Goal: Task Accomplishment & Management: Complete application form

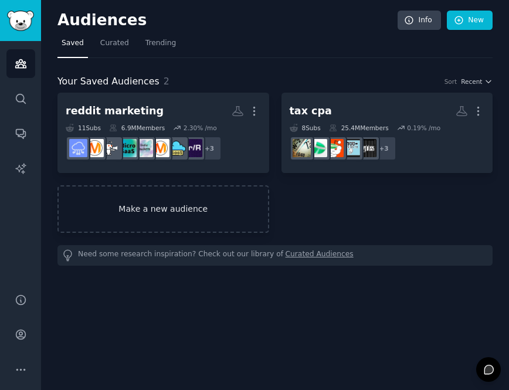
click at [144, 215] on link "Make a new audience" at bounding box center [163, 208] width 212 height 47
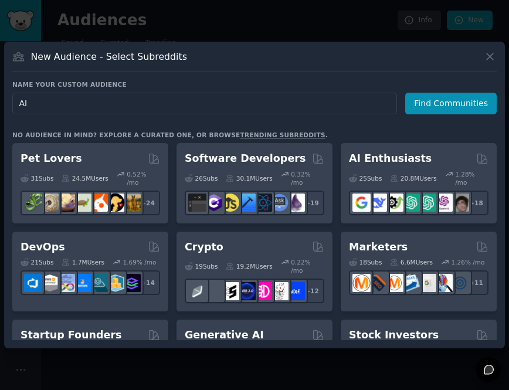
type input "A"
type input "relationship couch"
click button "Find Communities" at bounding box center [450, 104] width 91 height 22
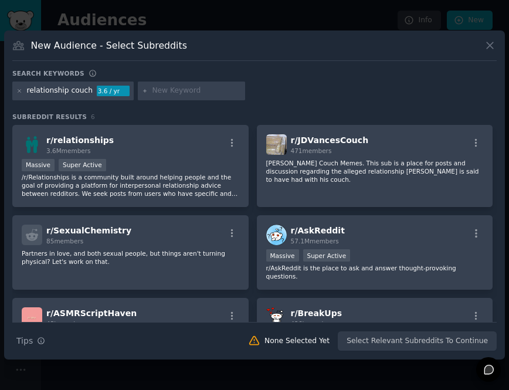
click at [78, 92] on div "relationship couch" at bounding box center [60, 91] width 66 height 11
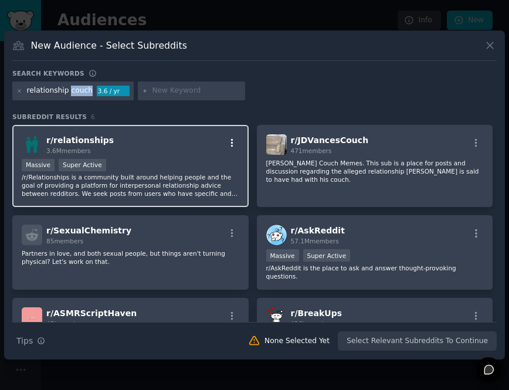
click at [230, 144] on icon "button" at bounding box center [232, 143] width 11 height 11
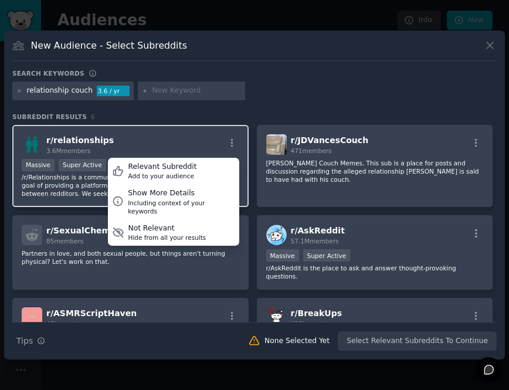
click at [200, 133] on div "r/ relationships 3.6M members Relevant Subreddit Add to your audience Show More…" at bounding box center [130, 166] width 236 height 83
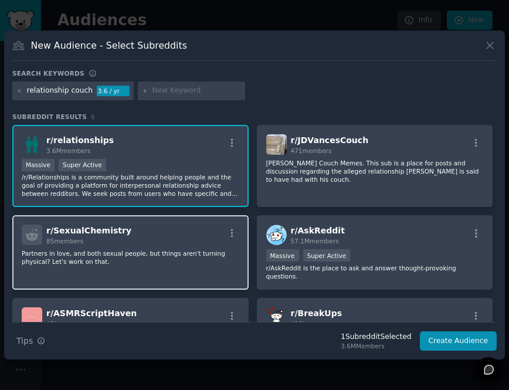
click at [173, 230] on div "r/ SexualChemistry 85 members" at bounding box center [130, 234] width 217 height 21
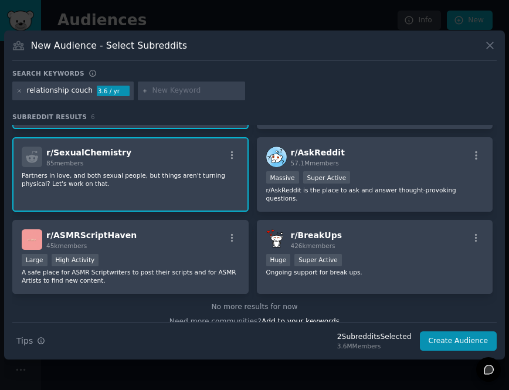
scroll to position [83, 0]
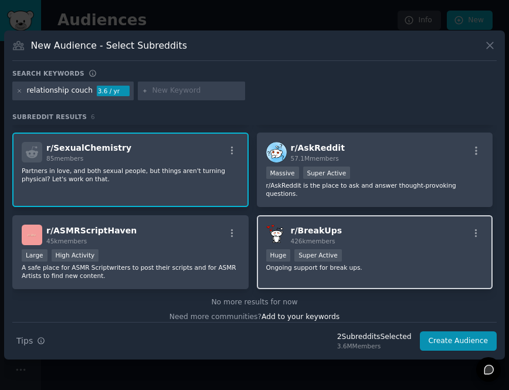
click at [316, 237] on div "426k members" at bounding box center [317, 241] width 52 height 8
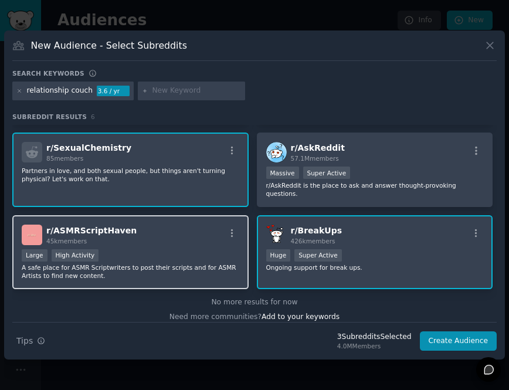
click at [199, 235] on div "r/ ASMRScriptHaven 45k members" at bounding box center [130, 234] width 217 height 21
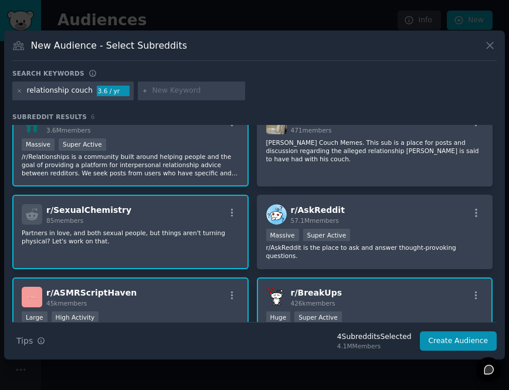
scroll to position [0, 0]
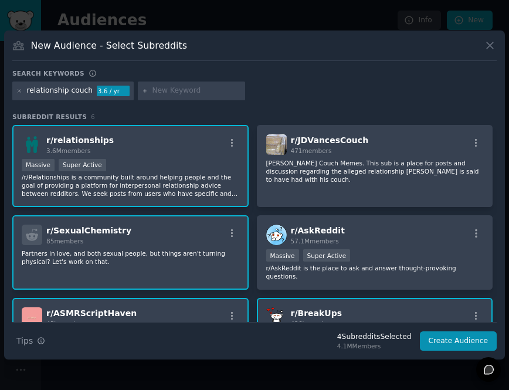
click at [207, 298] on div "r/ ASMRScriptHaven 45k members Large High Activity A safe place for ASMR Script…" at bounding box center [130, 335] width 236 height 74
click at [80, 93] on div "relationship couch" at bounding box center [60, 91] width 66 height 11
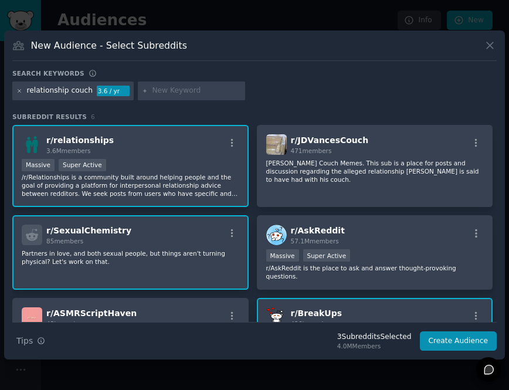
click at [19, 91] on icon at bounding box center [19, 90] width 3 height 3
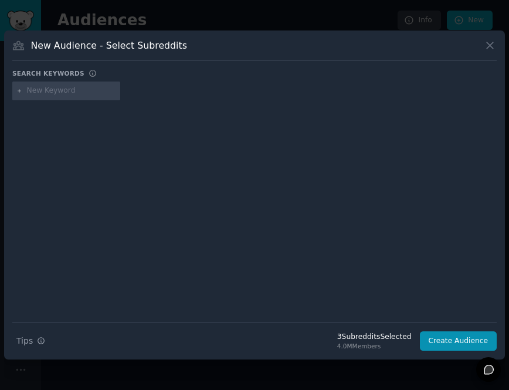
click at [54, 91] on input "text" at bounding box center [71, 91] width 89 height 11
type input "dating"
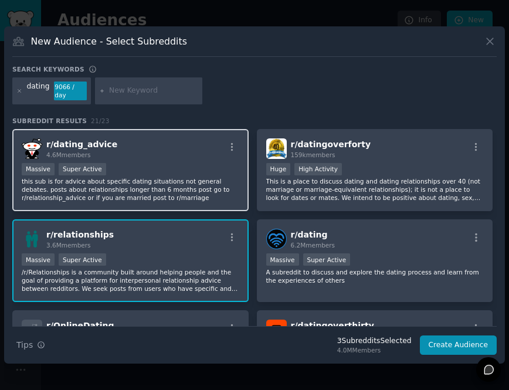
click at [152, 148] on div "r/ dating_advice 4.6M members" at bounding box center [130, 148] width 217 height 21
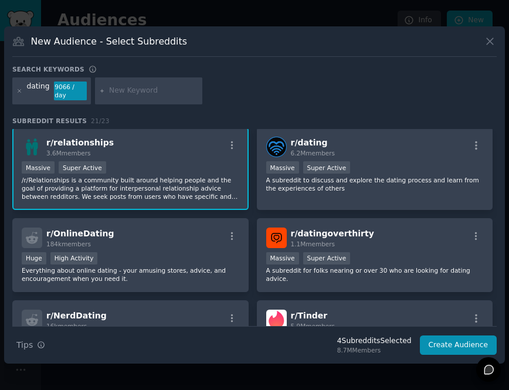
scroll to position [93, 0]
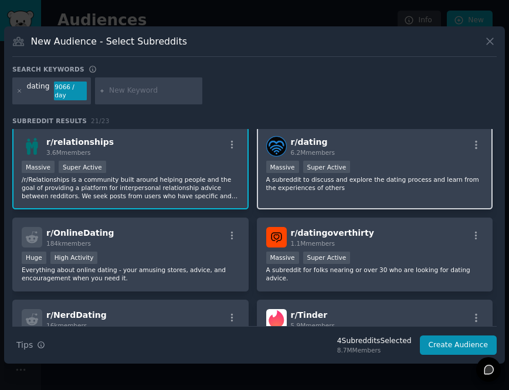
click at [333, 151] on div "r/ dating 6.2M members" at bounding box center [374, 146] width 217 height 21
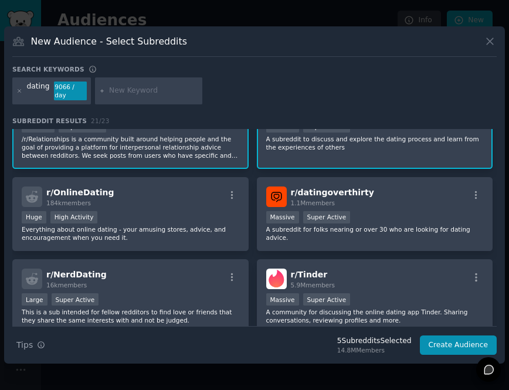
scroll to position [134, 0]
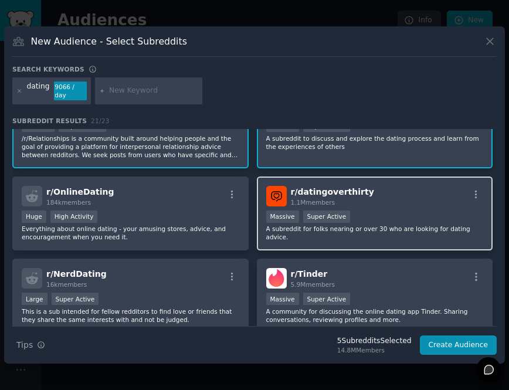
click at [362, 196] on div "r/ datingoverthirty 1.1M members" at bounding box center [374, 196] width 217 height 21
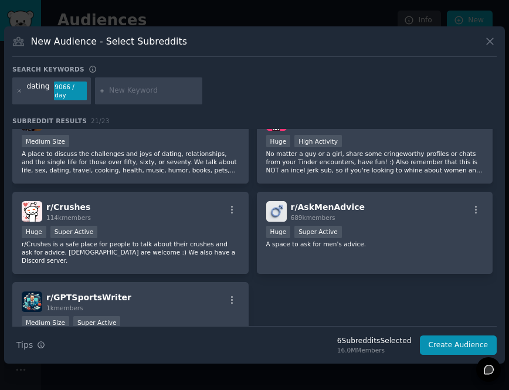
scroll to position [722, 0]
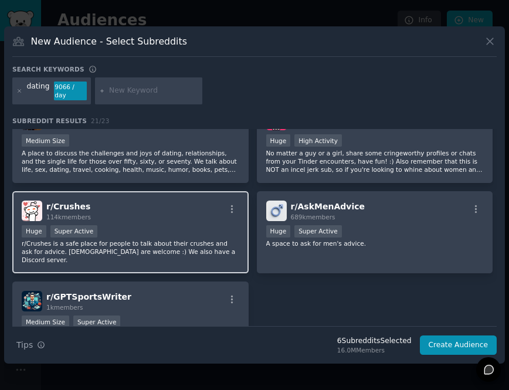
click at [174, 221] on div "r/ Crushes 114k members Huge Super Active r/Crushes is a safe place for people …" at bounding box center [130, 232] width 236 height 83
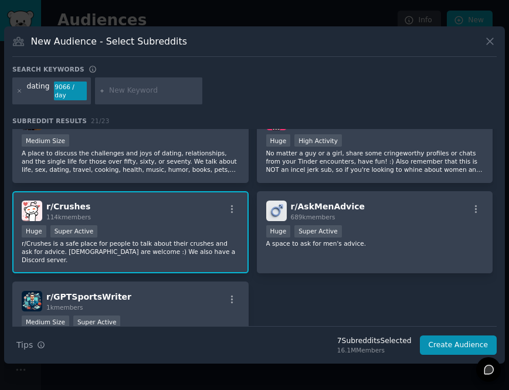
click at [39, 90] on div "dating" at bounding box center [38, 90] width 23 height 19
click at [23, 89] on div "dating 9066 / day" at bounding box center [51, 90] width 79 height 27
click at [21, 93] on icon at bounding box center [19, 91] width 6 height 6
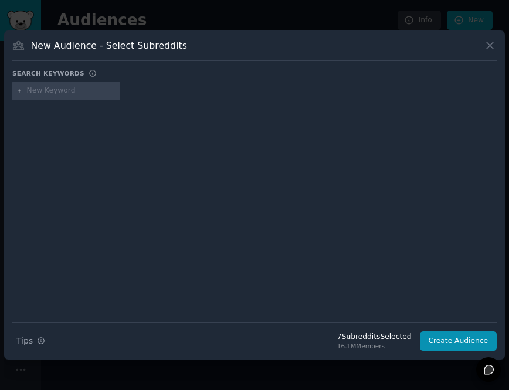
click at [60, 91] on input "text" at bounding box center [71, 91] width 89 height 11
type input "n"
type input "mbti"
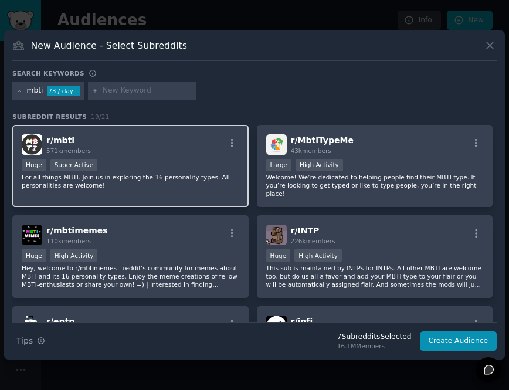
click at [166, 155] on div "r/ mbti 571k members Huge Super Active For all things MBTI. Join us in explorin…" at bounding box center [130, 166] width 236 height 83
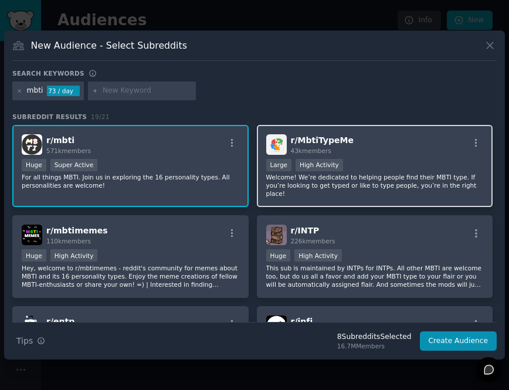
click at [291, 135] on span "r/ MbtiTypeMe" at bounding box center [322, 139] width 63 height 9
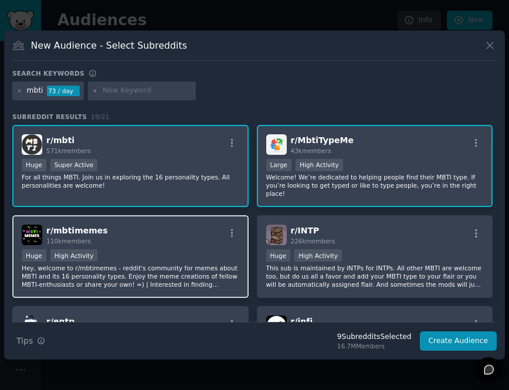
click at [213, 240] on div "r/ mbtimemes 110k members" at bounding box center [130, 234] width 217 height 21
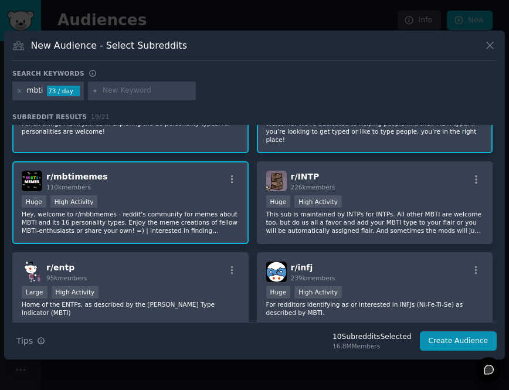
scroll to position [64, 0]
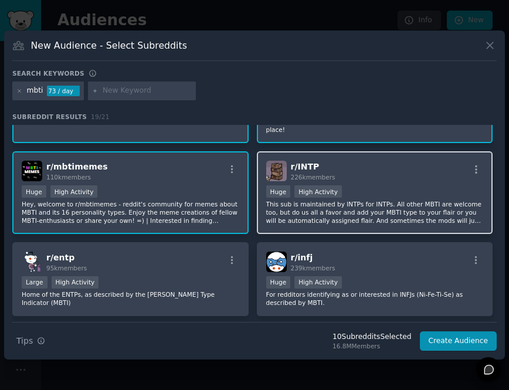
click at [367, 186] on div ">= 80th percentile for submissions / day Huge High Activity" at bounding box center [374, 192] width 217 height 15
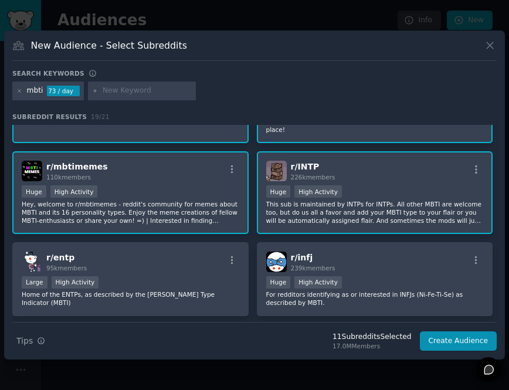
click at [389, 203] on p "This sub is maintained by INTPs for INTPs. All other MBTI are welcome too, but …" at bounding box center [374, 212] width 217 height 25
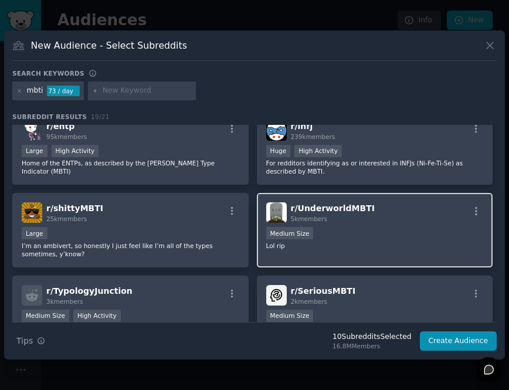
scroll to position [212, 0]
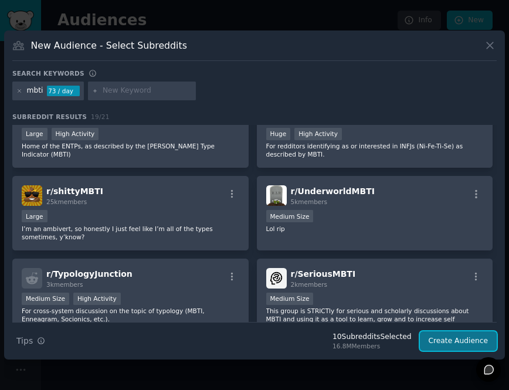
click at [458, 344] on button "Create Audience" at bounding box center [458, 341] width 77 height 20
